Goal: Information Seeking & Learning: Learn about a topic

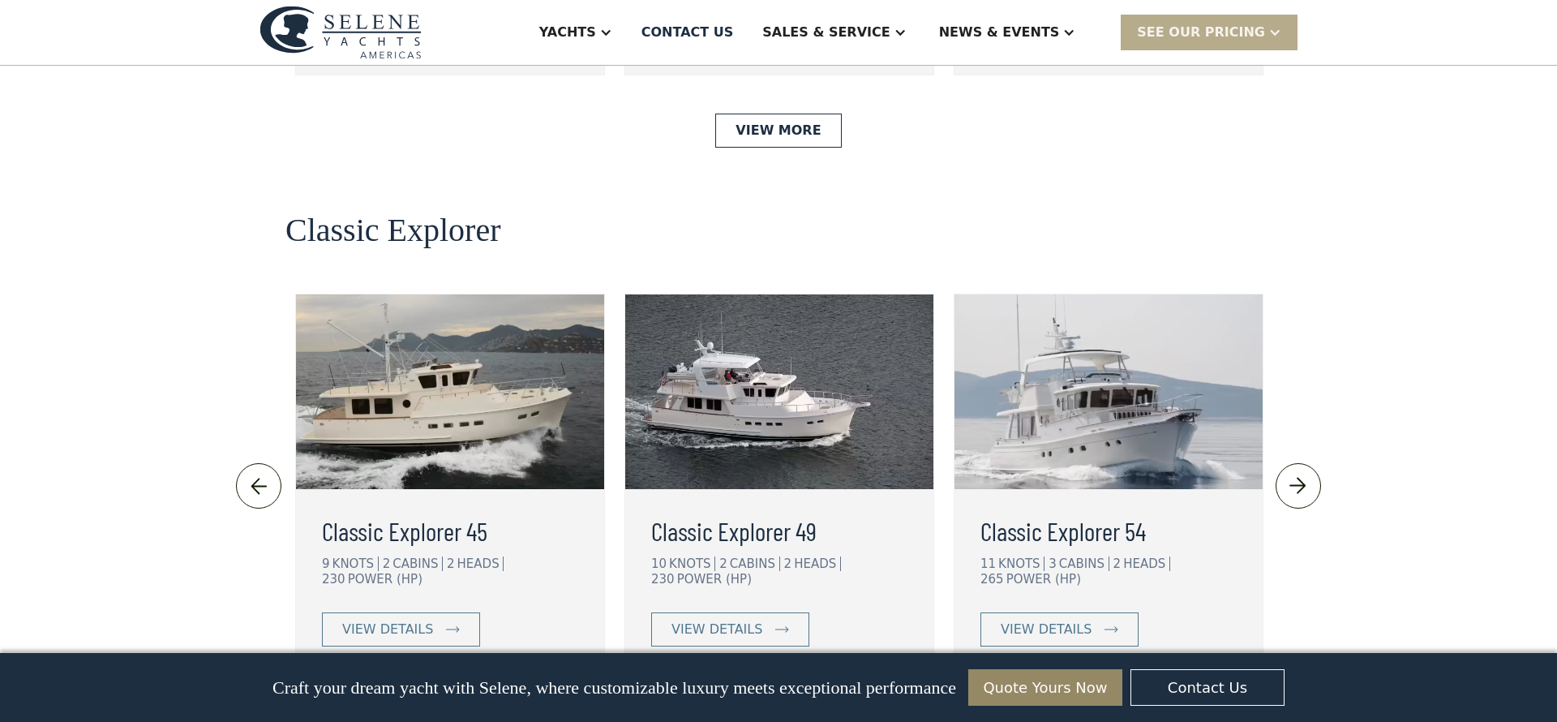
scroll to position [3448, 0]
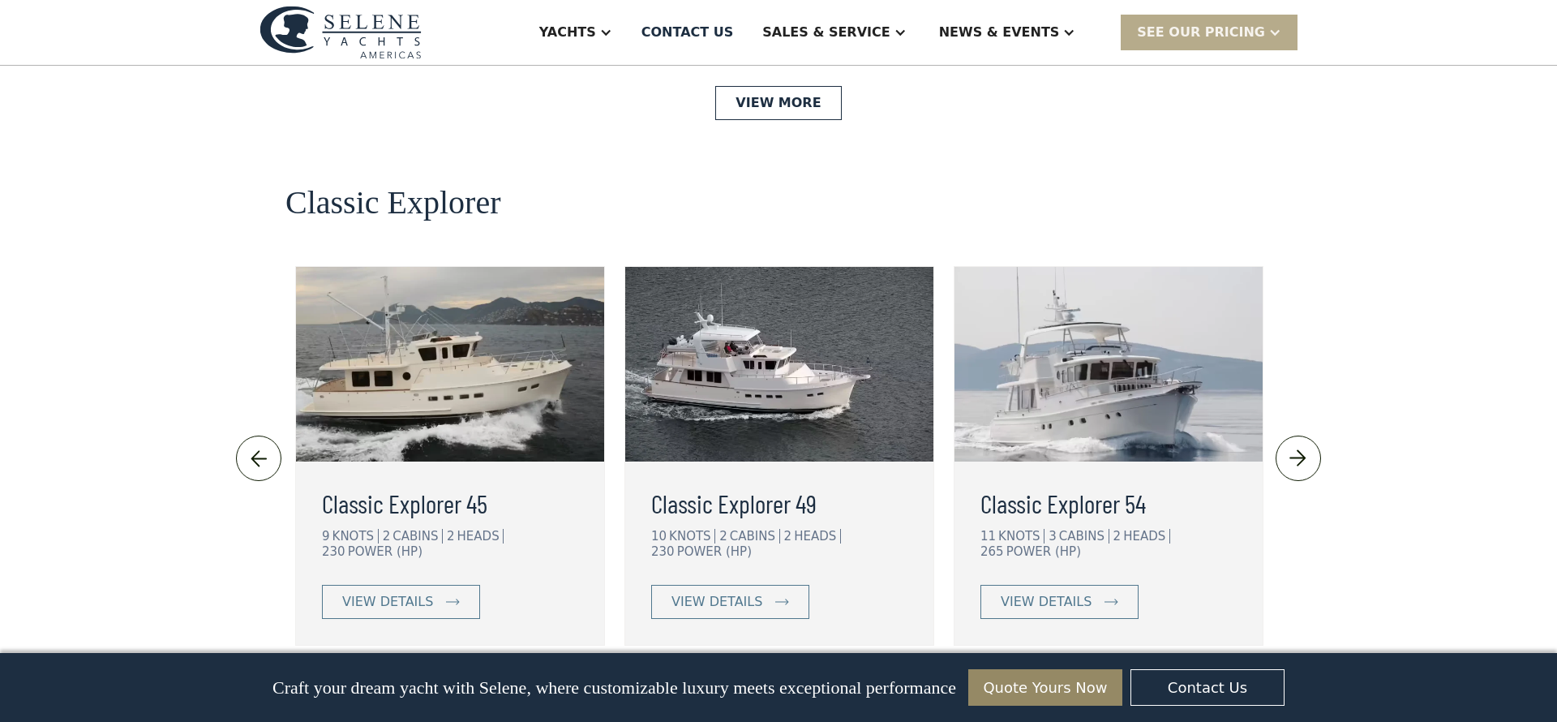
click at [772, 684] on link "View More" at bounding box center [778, 701] width 126 height 34
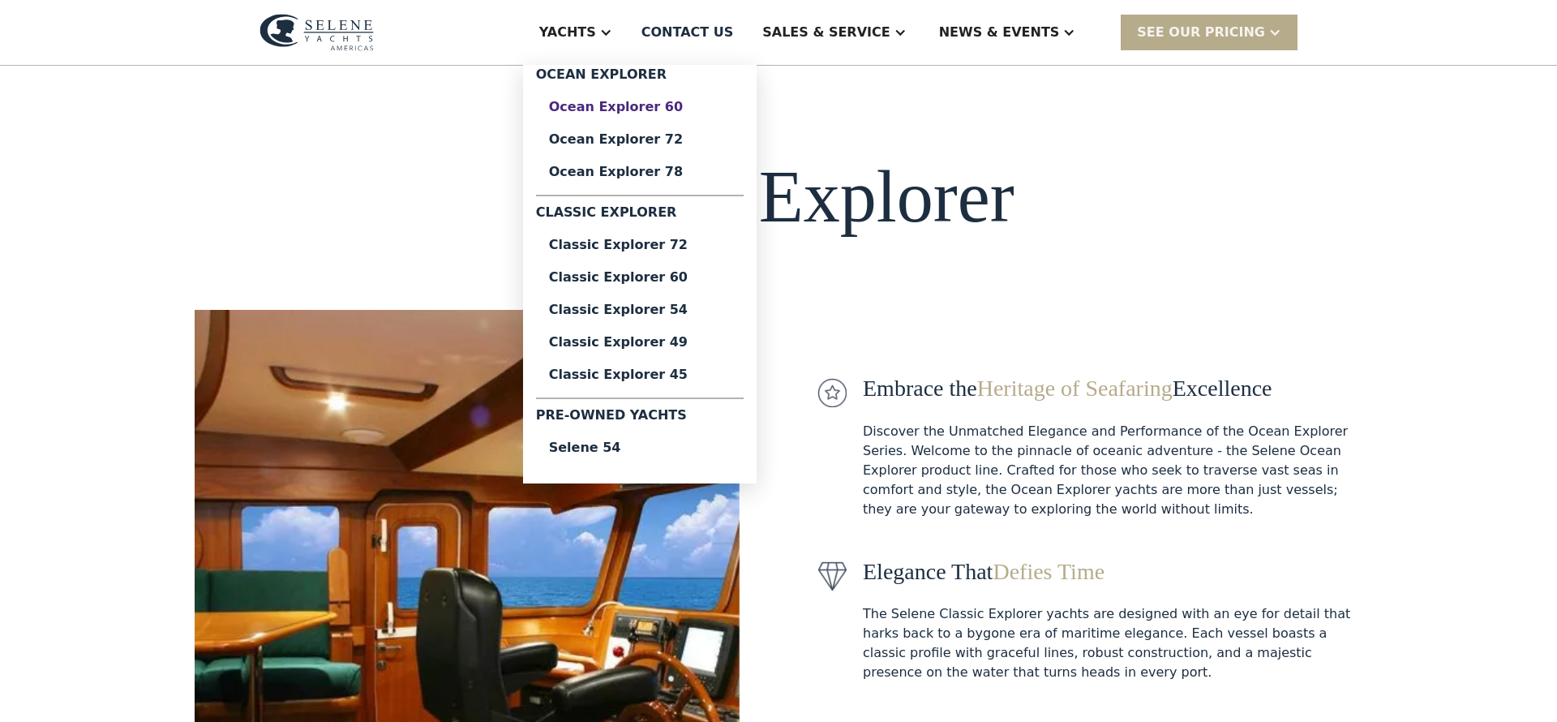
click at [659, 106] on div "Ocean Explorer 60" at bounding box center [640, 107] width 182 height 13
click at [687, 169] on div "Ocean Explorer 78" at bounding box center [640, 171] width 182 height 13
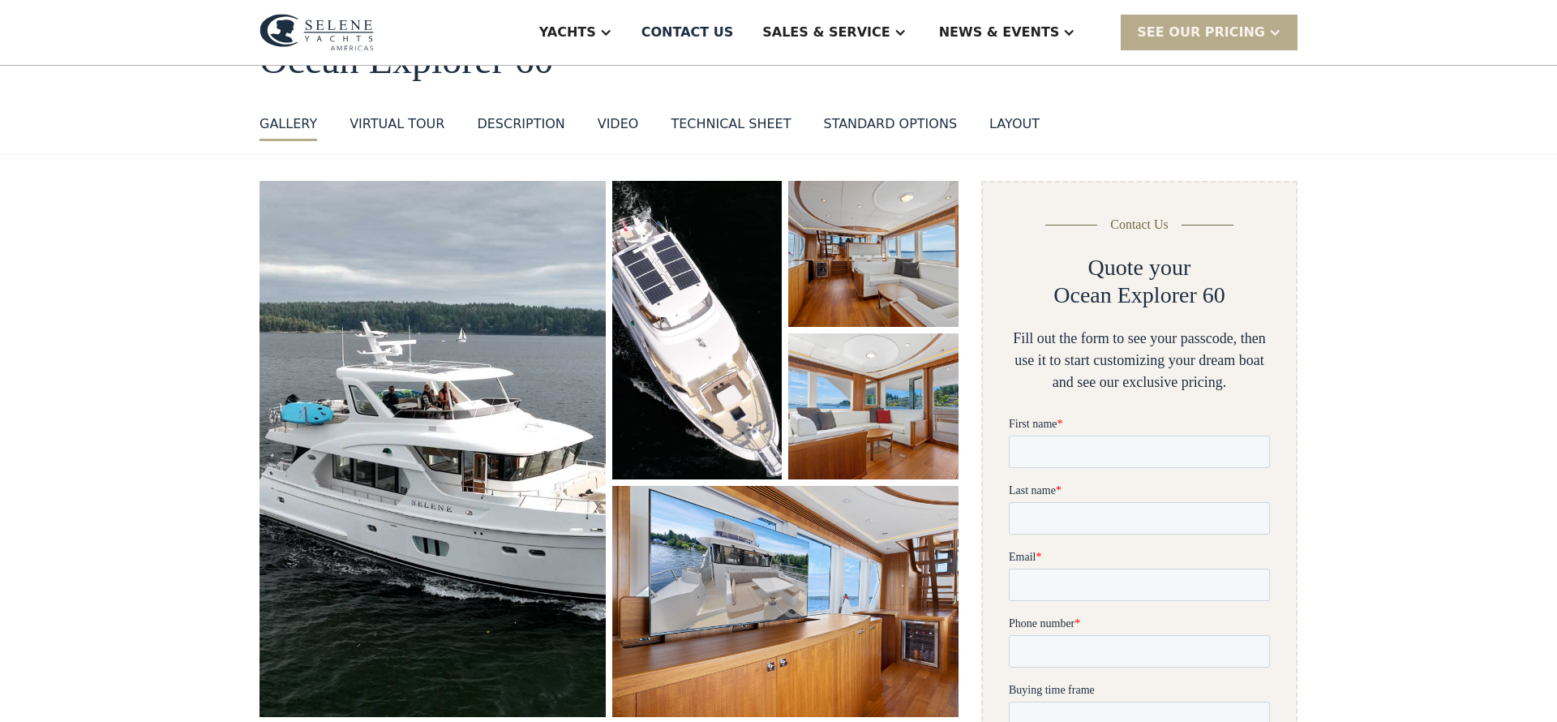
scroll to position [126, 0]
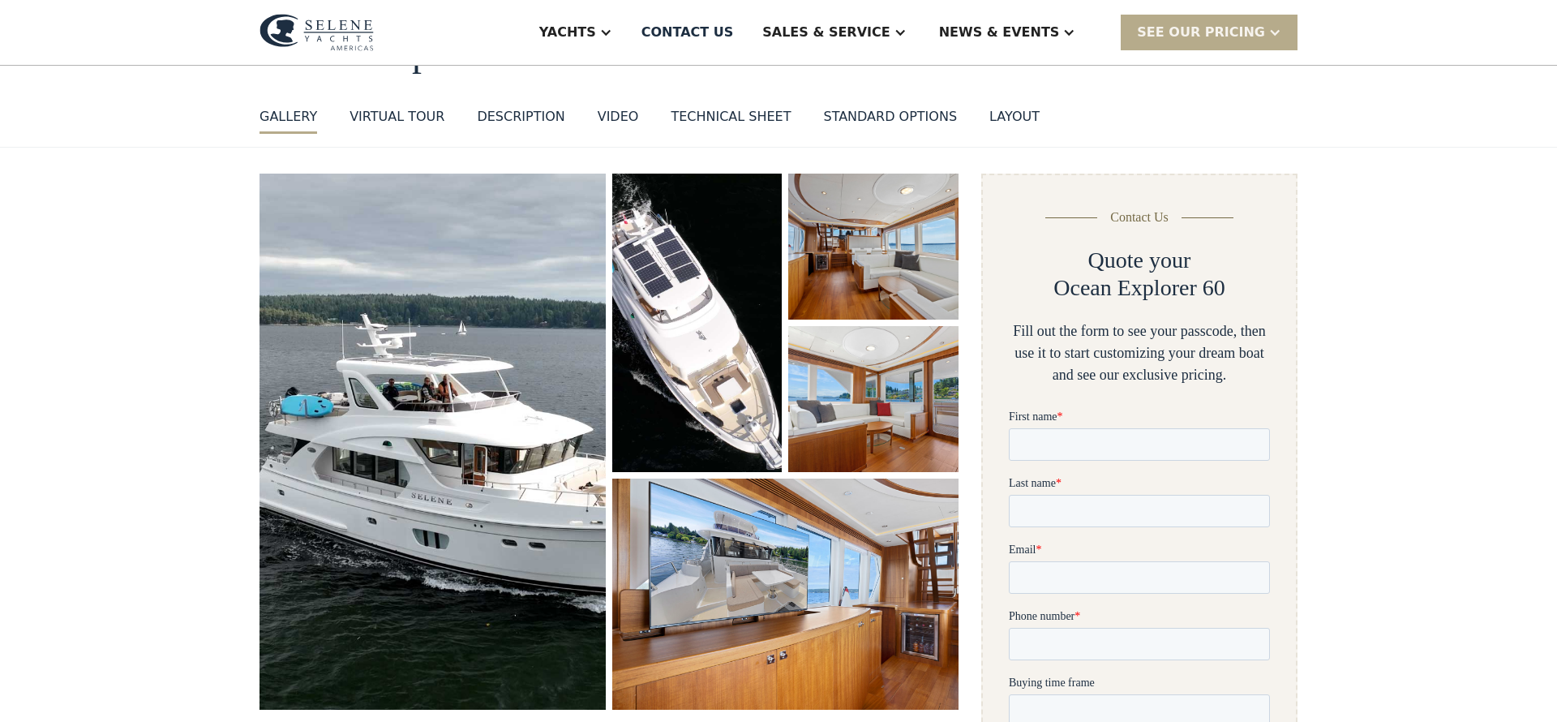
click at [520, 113] on div "DESCRIPTION" at bounding box center [521, 116] width 88 height 19
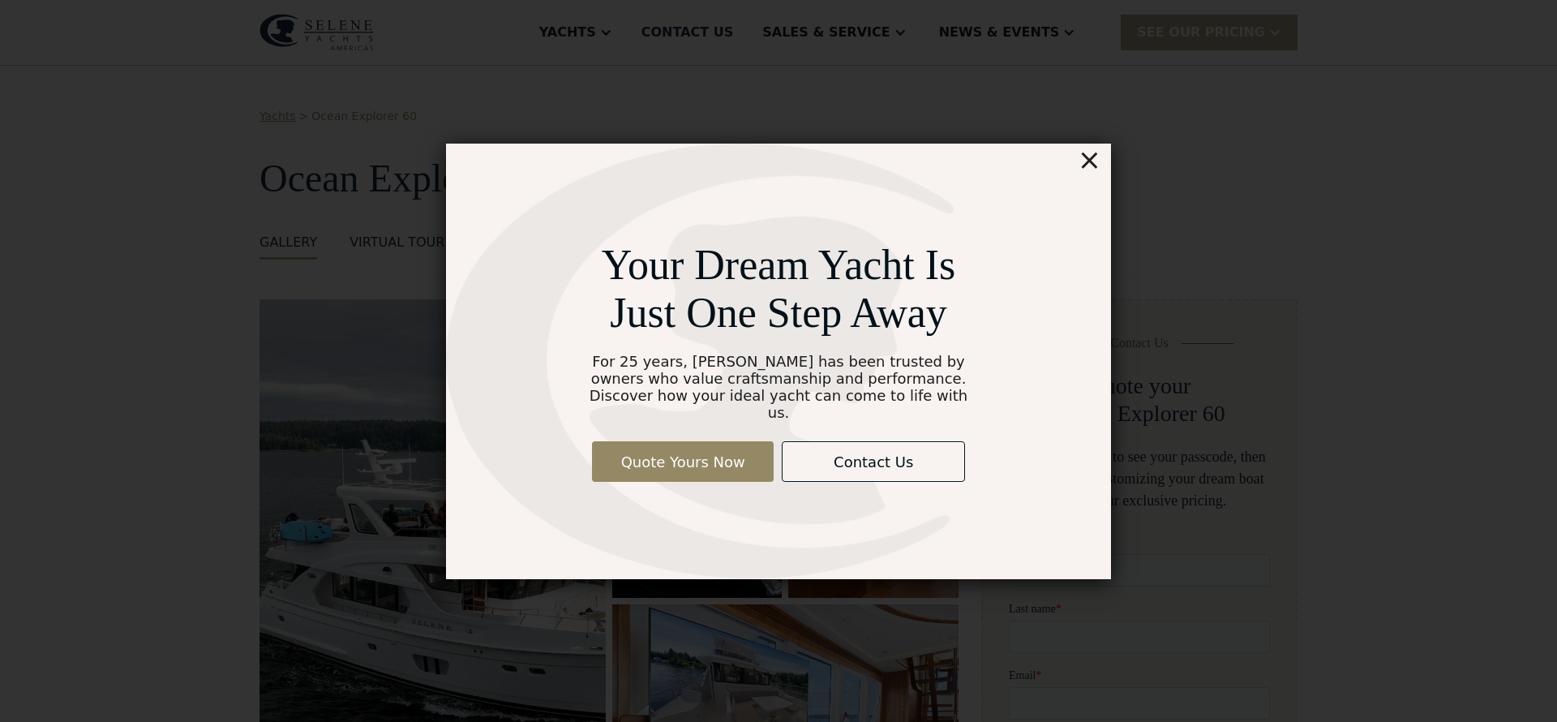
click at [1090, 168] on div "×" at bounding box center [1090, 160] width 24 height 32
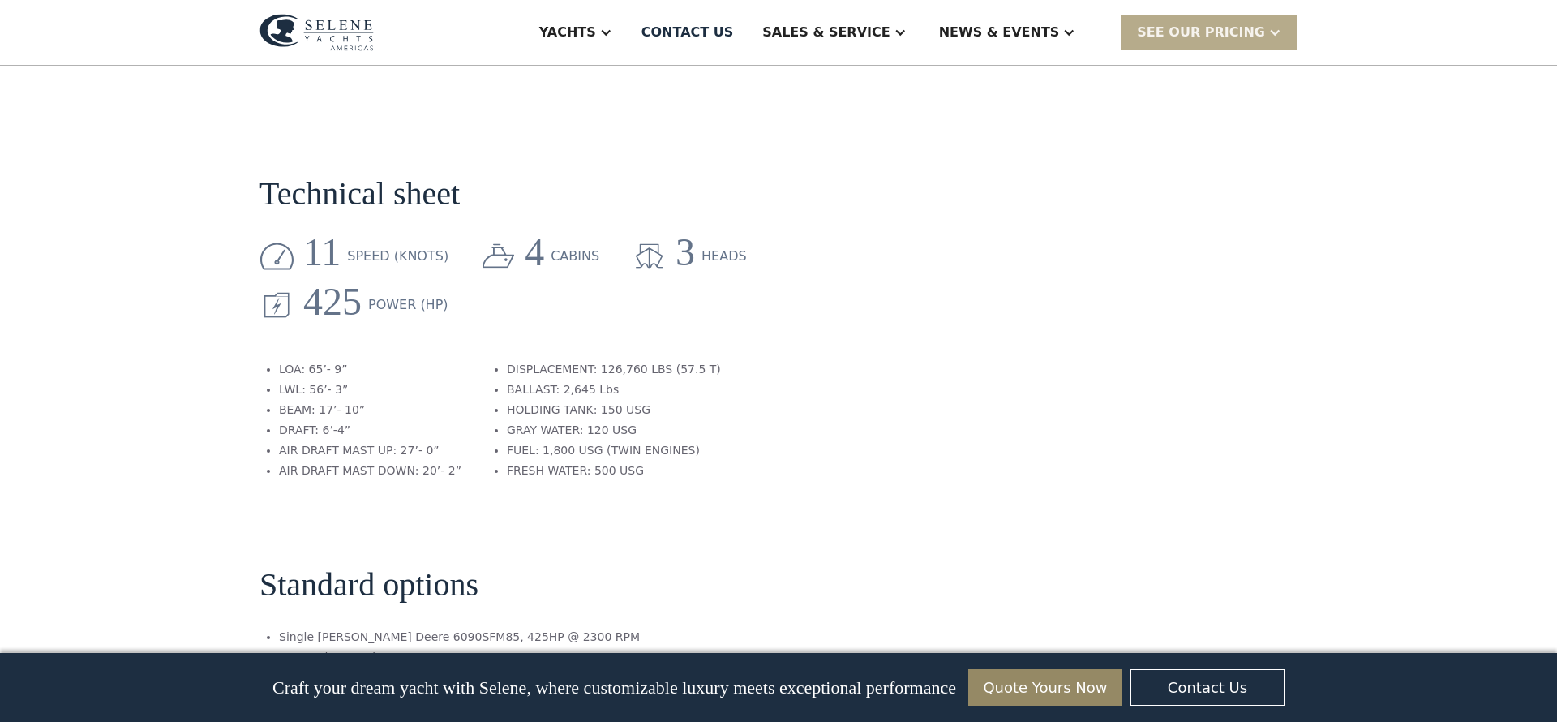
scroll to position [126, 0]
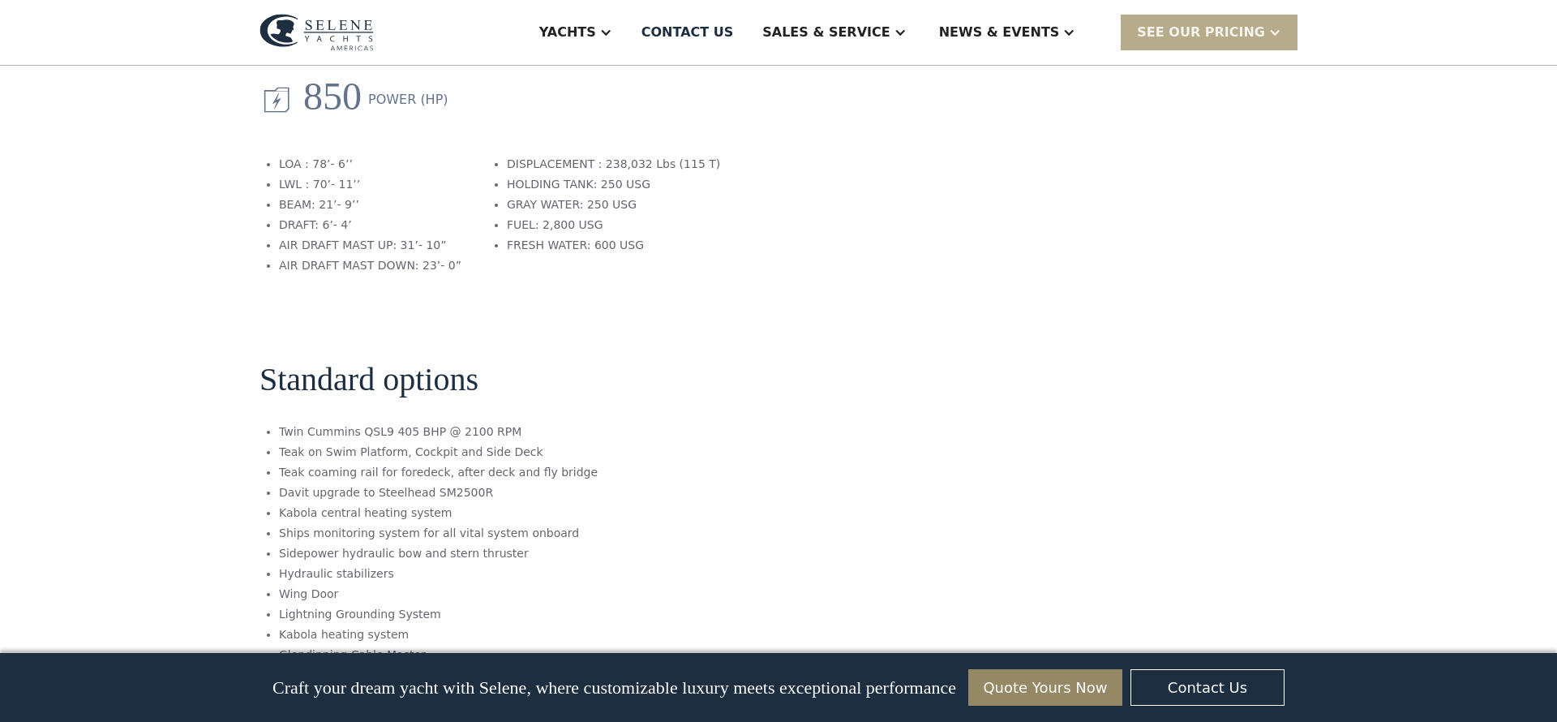
scroll to position [1815, 0]
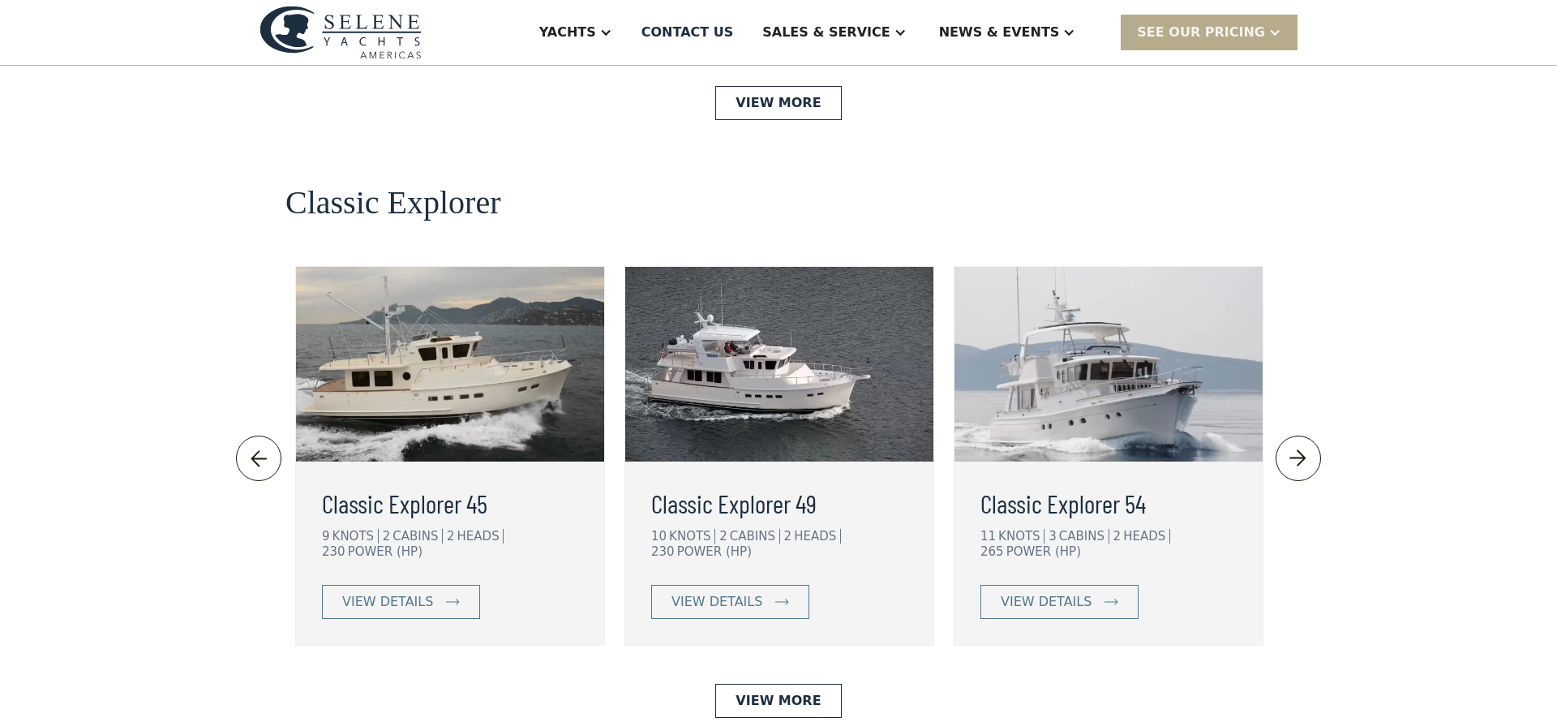
scroll to position [3448, 0]
